Goal: Task Accomplishment & Management: Manage account settings

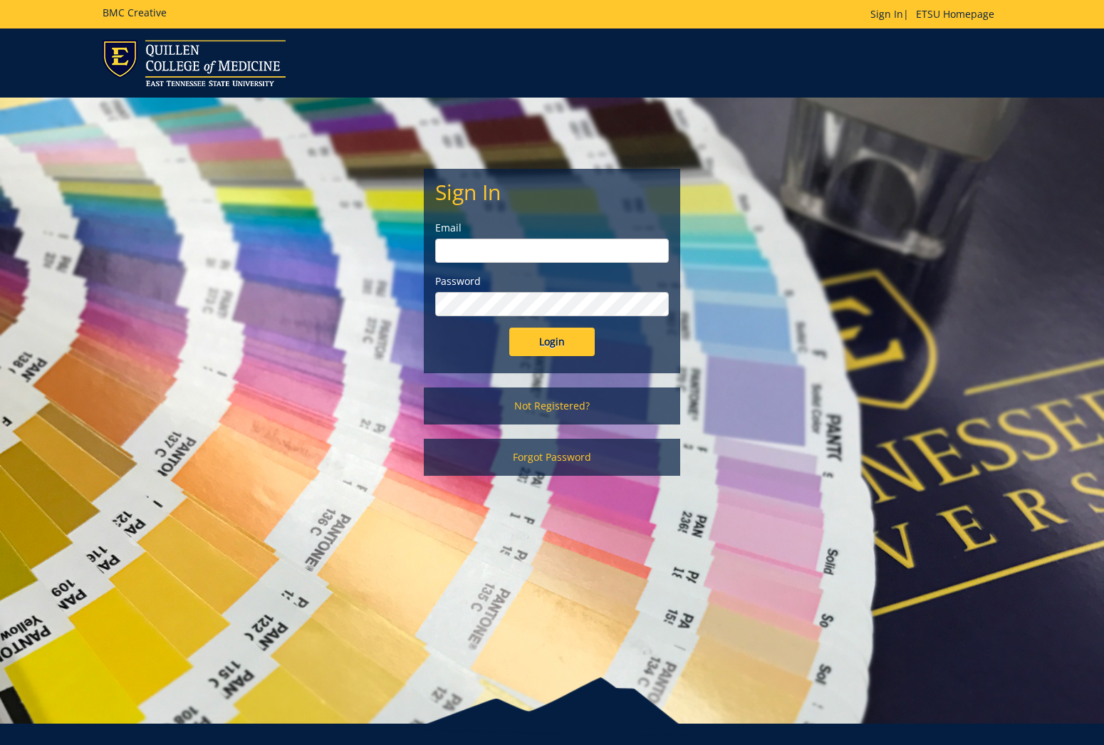
type input "[EMAIL_ADDRESS][DOMAIN_NAME]"
click at [564, 363] on div "Sign In Email tallentml@etsu.edu Password Login" at bounding box center [552, 271] width 255 height 203
click at [565, 343] on input "Login" at bounding box center [551, 342] width 85 height 28
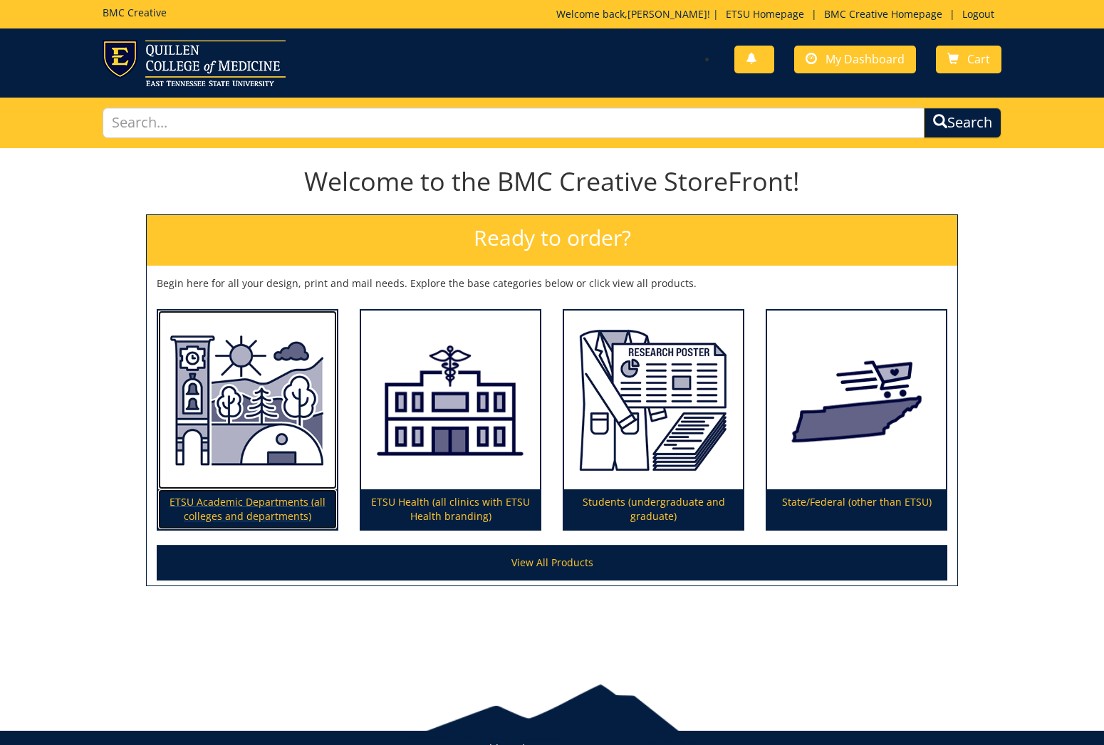
click at [247, 456] on img at bounding box center [247, 401] width 179 height 180
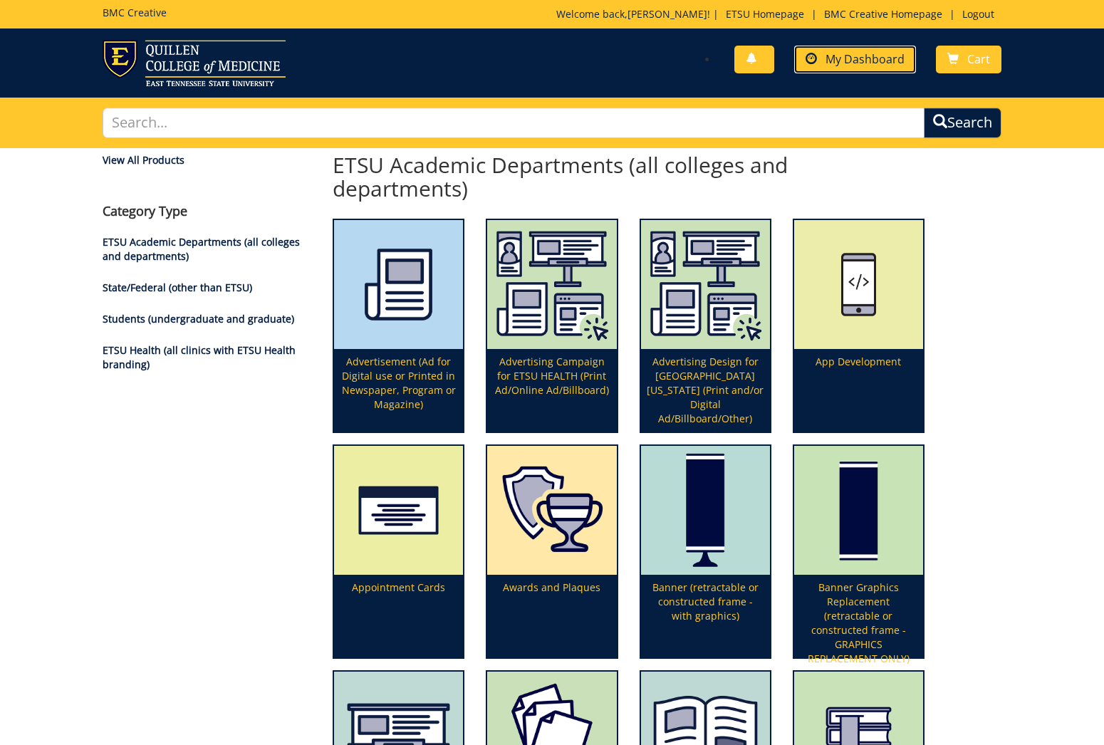
click at [833, 71] on link "My Dashboard" at bounding box center [855, 60] width 122 height 28
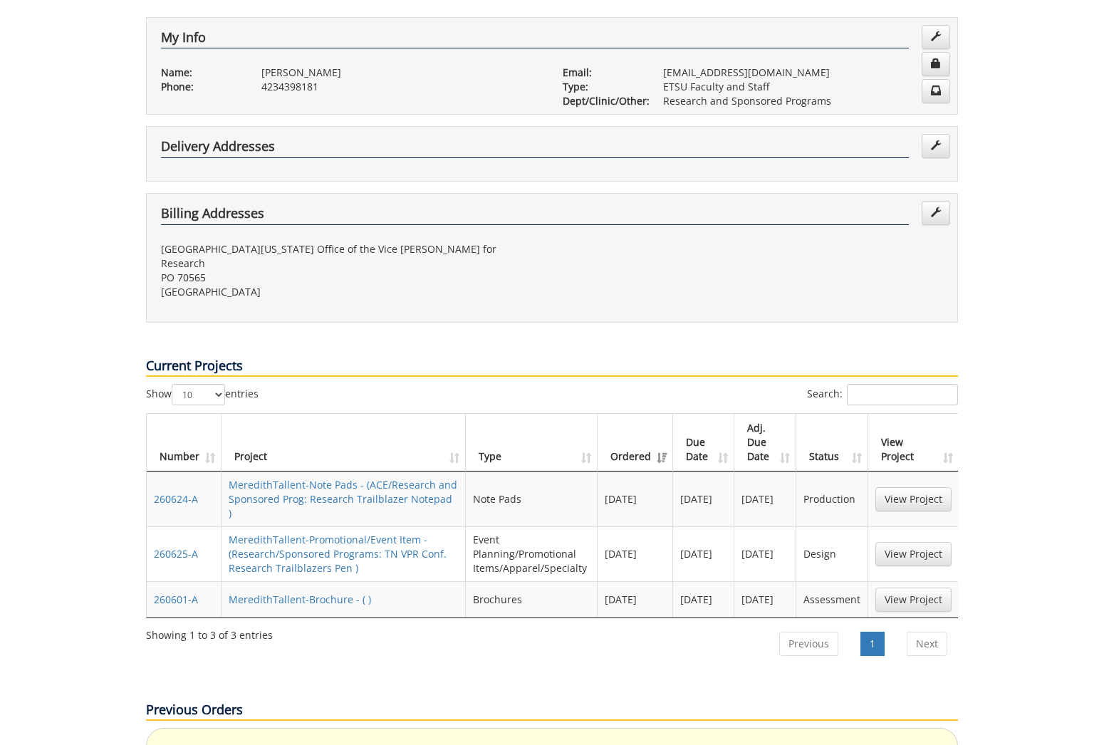
scroll to position [278, 0]
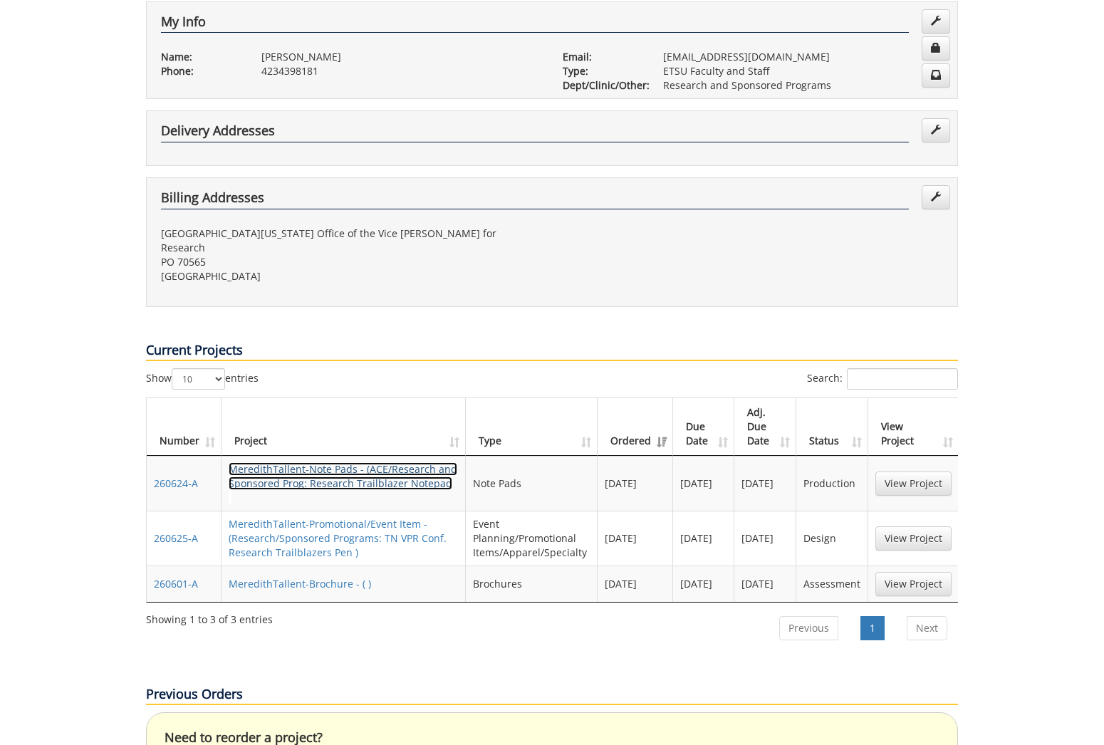
click at [326, 462] on link "MeredithTallent-Note Pads - (ACE/Research and Sponsored Prog: Research Trailbla…" at bounding box center [343, 483] width 229 height 42
click at [338, 577] on link "MeredithTallent-Brochure - ( )" at bounding box center [300, 584] width 142 height 14
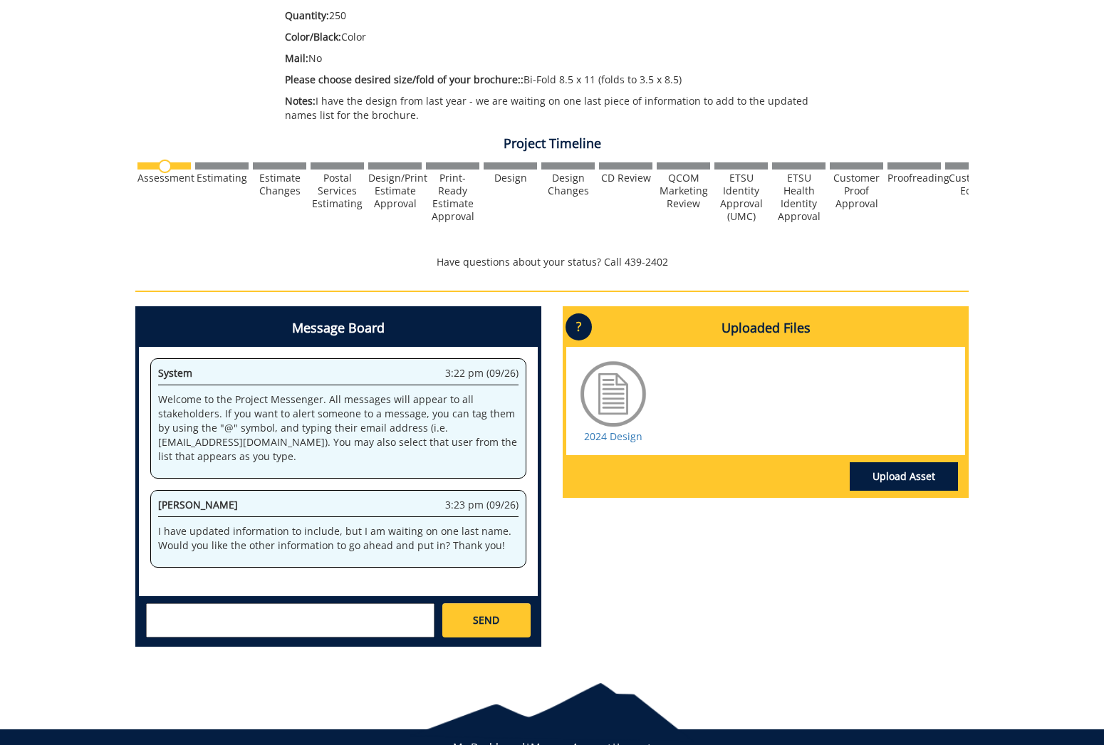
scroll to position [359, 0]
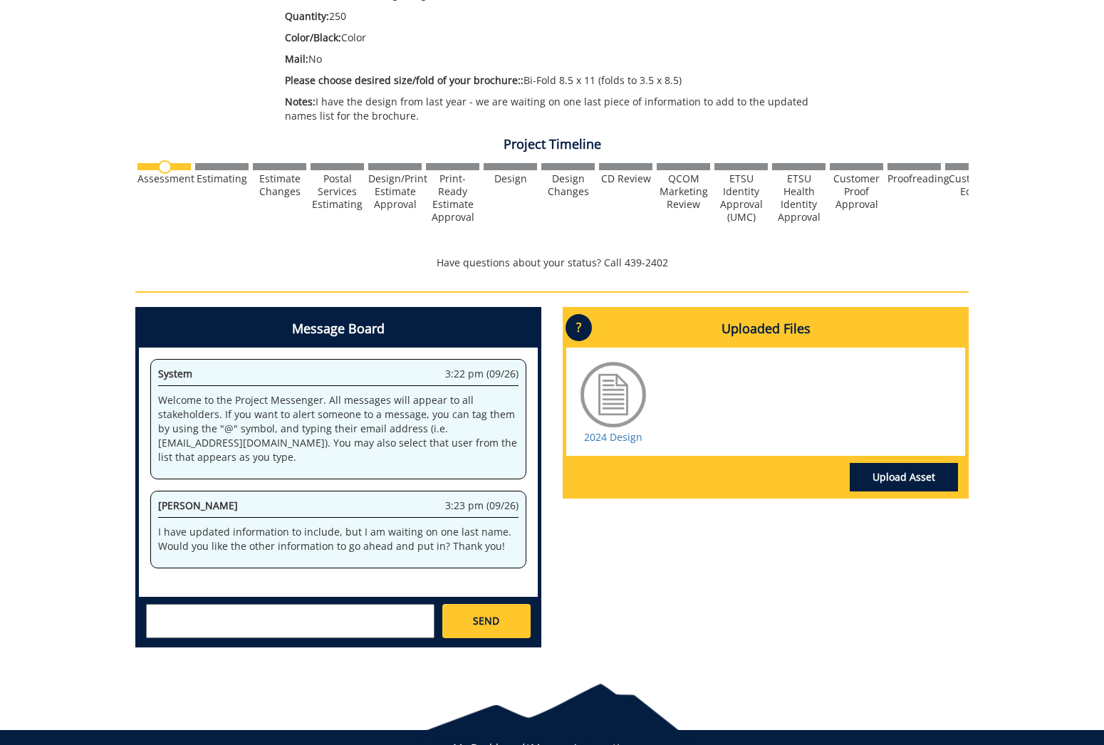
click at [608, 425] on div at bounding box center [613, 394] width 71 height 71
click at [608, 435] on link "2024 Design" at bounding box center [613, 437] width 58 height 14
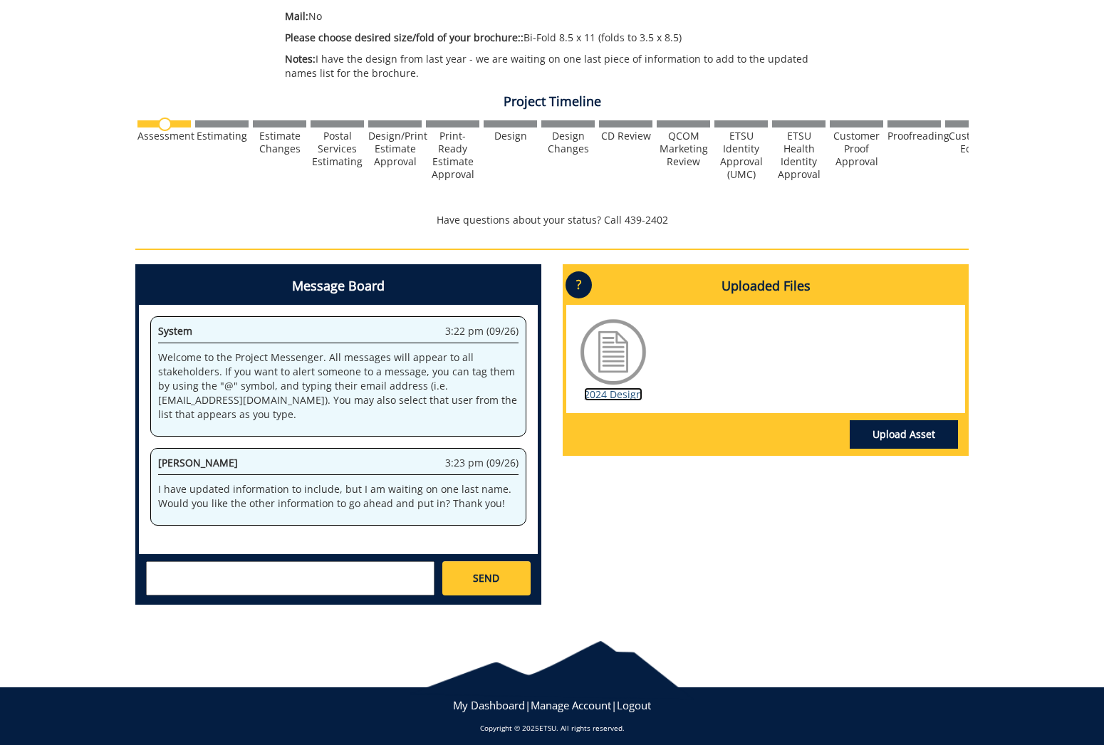
scroll to position [404, 0]
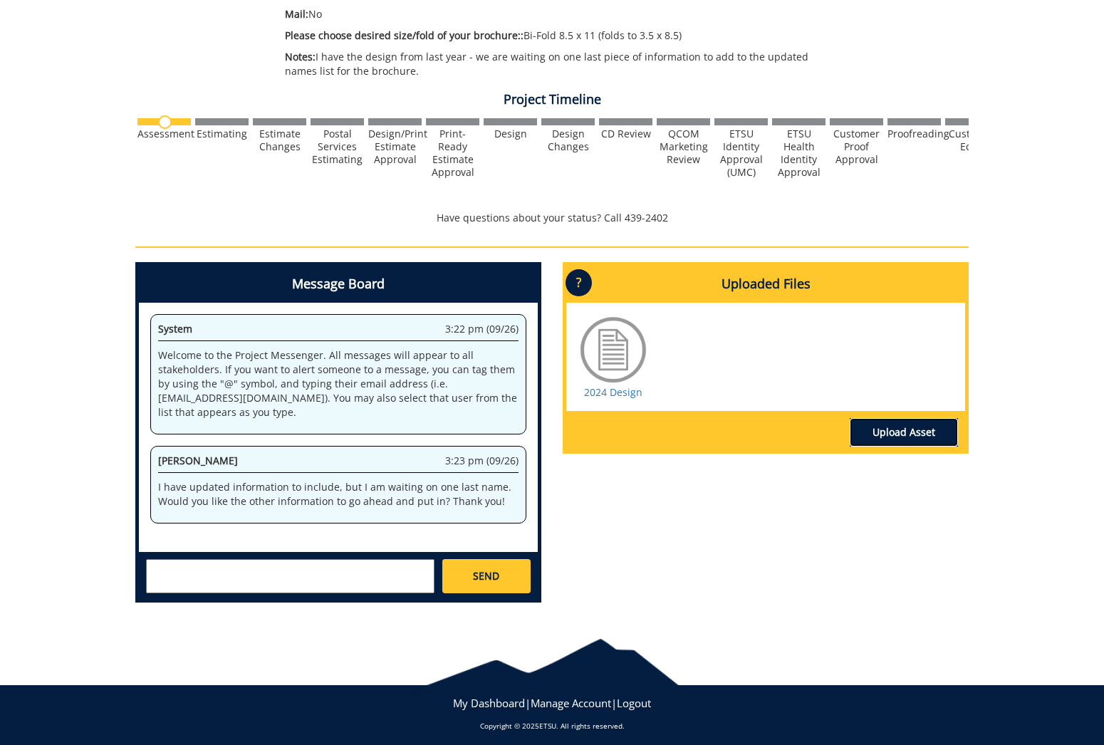
click at [929, 426] on link "Upload Asset" at bounding box center [904, 432] width 108 height 28
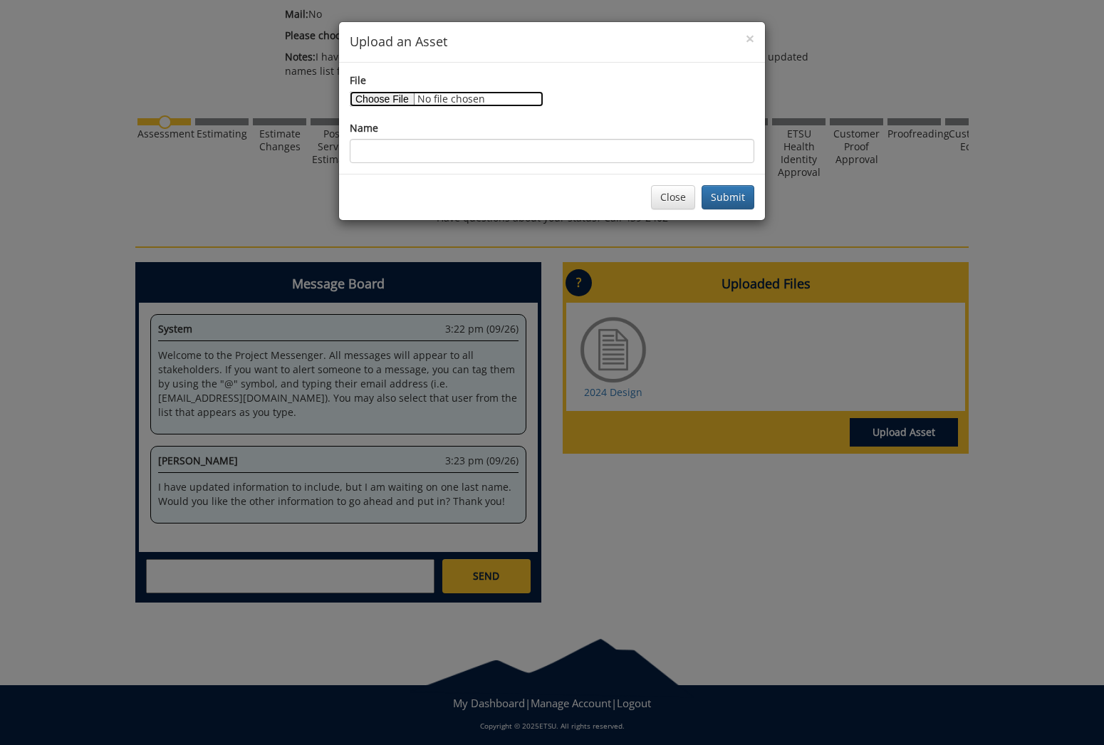
click at [407, 95] on input "File" at bounding box center [447, 99] width 194 height 16
type input "C:\fakepath\Pamphlet Information.docx"
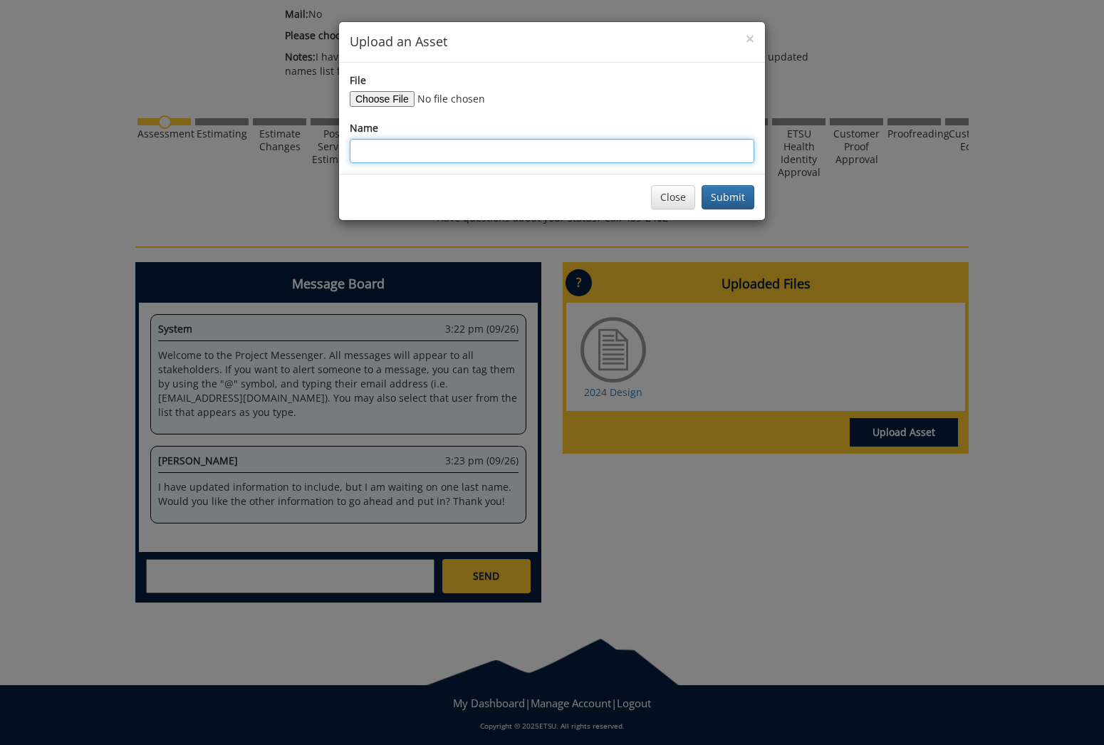
click at [456, 145] on input "Name" at bounding box center [552, 151] width 405 height 24
type input "Information for Inside"
click at [727, 194] on button "Submit" at bounding box center [728, 197] width 53 height 24
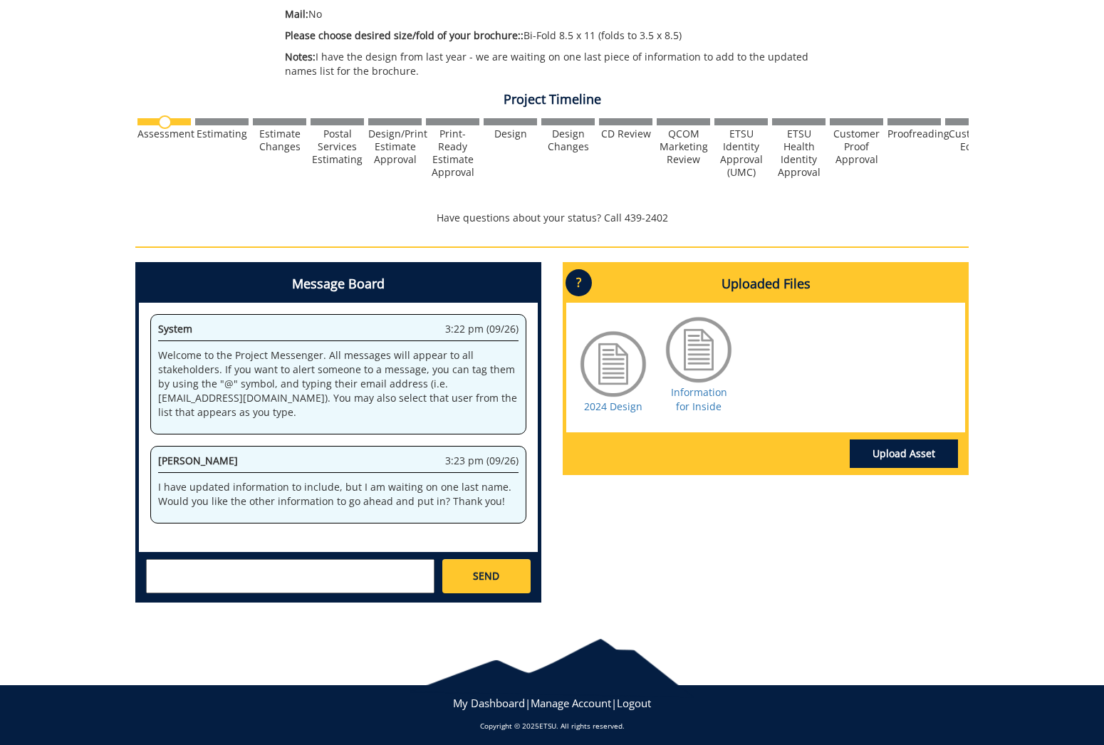
drag, startPoint x: 219, startPoint y: 578, endPoint x: 250, endPoint y: 589, distance: 33.1
click at [217, 578] on textarea at bounding box center [290, 576] width 289 height 34
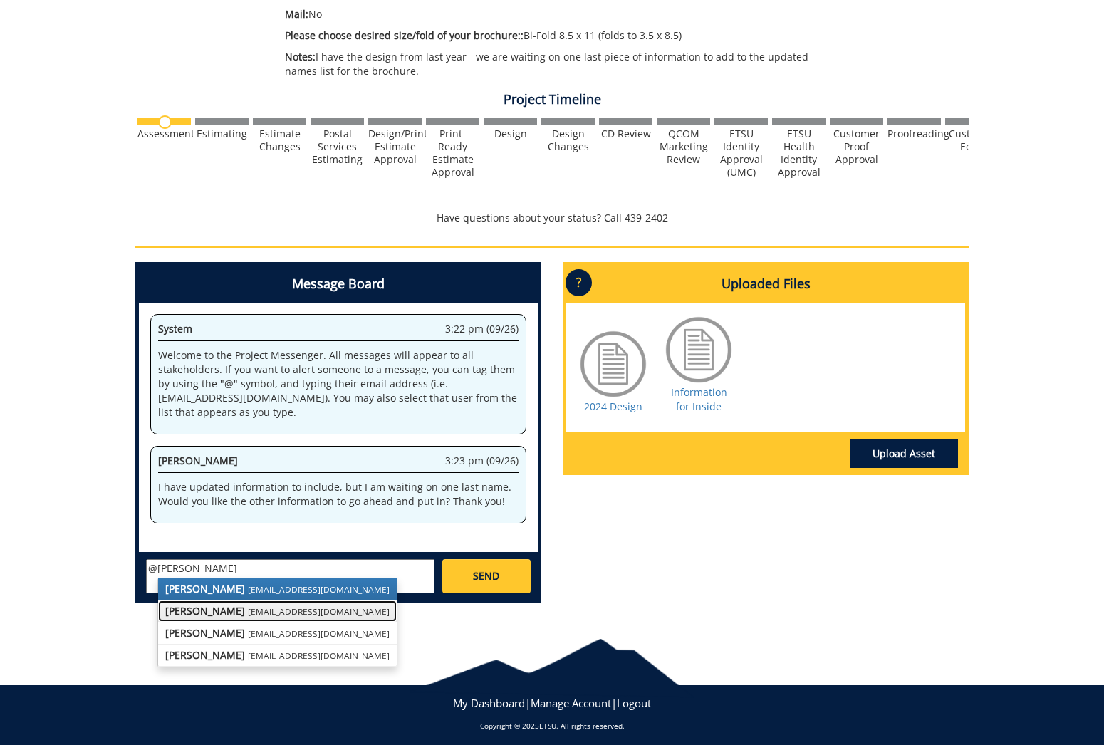
click at [258, 613] on small "[EMAIL_ADDRESS][DOMAIN_NAME]" at bounding box center [319, 610] width 142 height 11
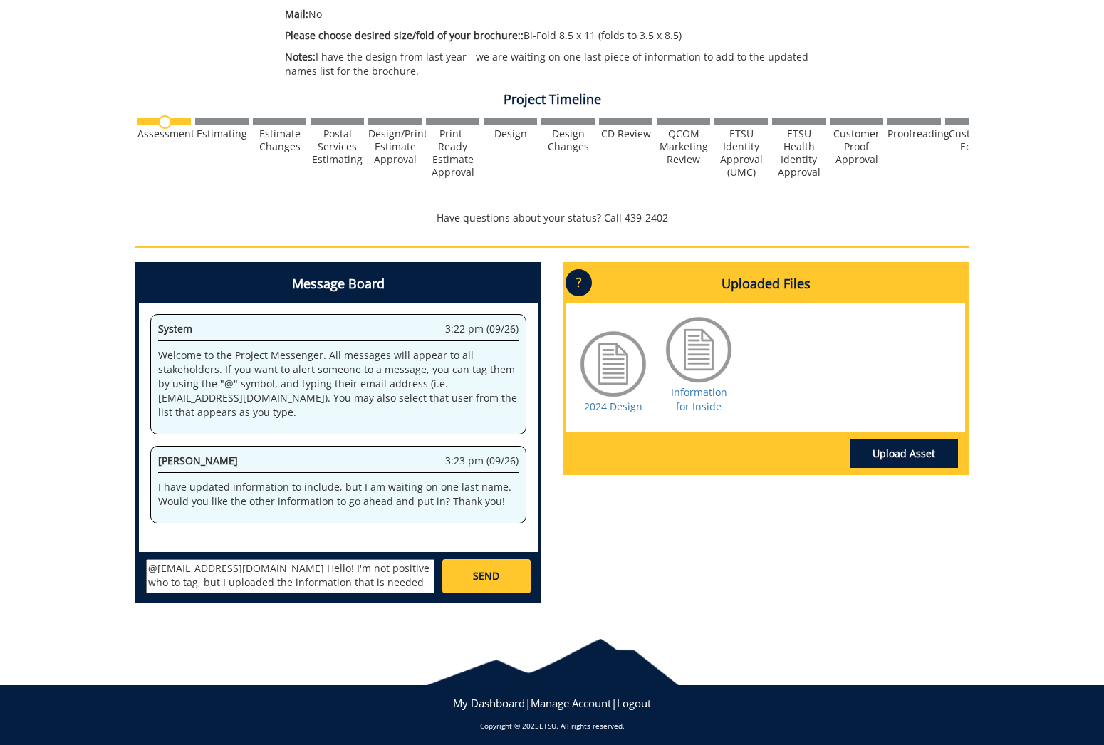
scroll to position [11, 0]
type textarea "@lucasrf@etsu.edu Hello! I'm not positive who to tag, but I uploaded the inform…"
click at [476, 573] on span "SEND" at bounding box center [486, 576] width 26 height 14
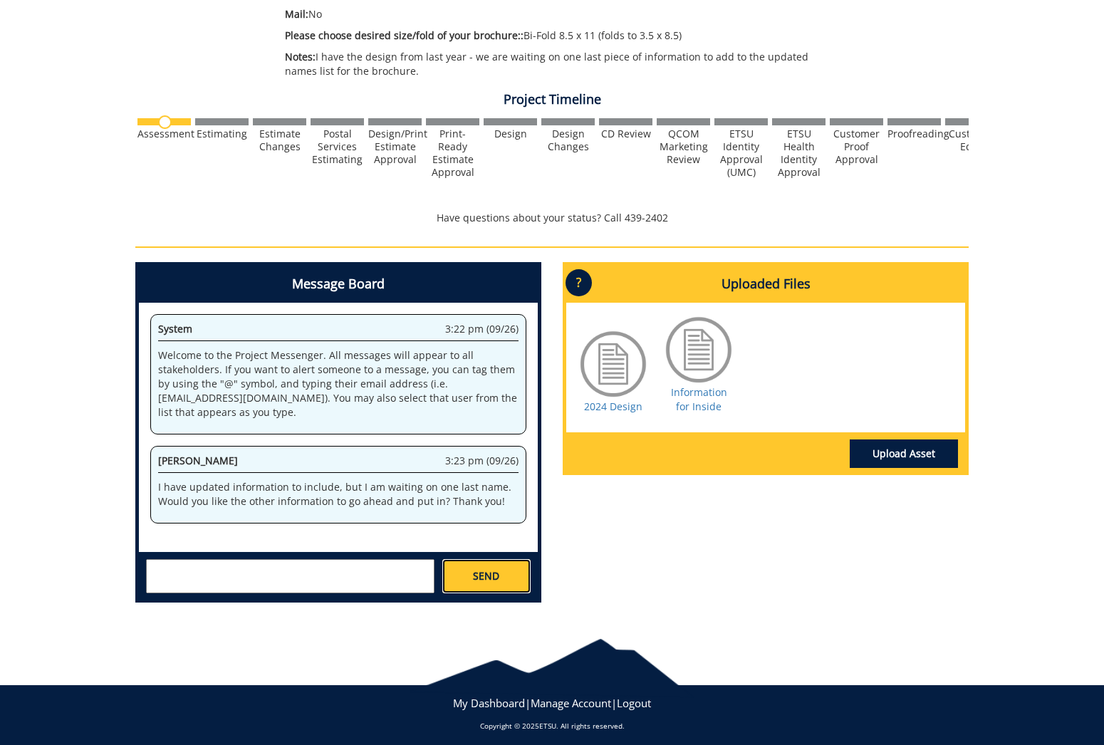
scroll to position [0, 0]
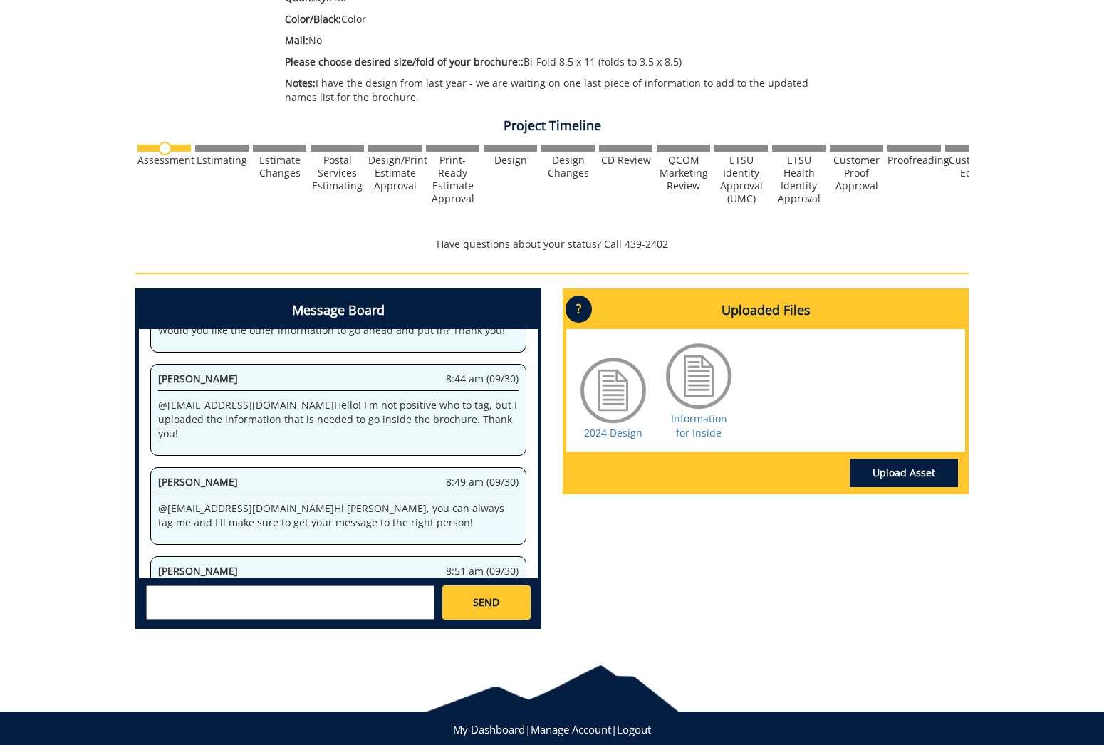
scroll to position [236, 0]
